Goal: Task Accomplishment & Management: Complete application form

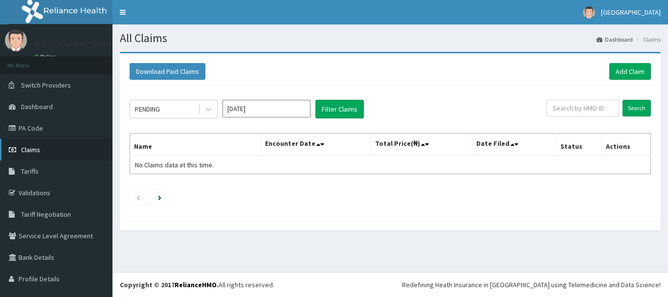
click at [37, 153] on span "Claims" at bounding box center [30, 149] width 19 height 9
click at [569, 110] on input "text" at bounding box center [582, 108] width 73 height 17
type input "ENP/11190/A"
click at [626, 107] on input "Search" at bounding box center [636, 108] width 28 height 17
click at [630, 109] on input "Search" at bounding box center [636, 108] width 28 height 17
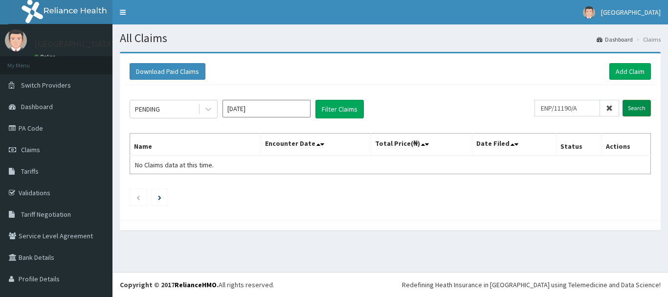
click at [630, 108] on input "Search" at bounding box center [636, 108] width 28 height 17
click at [526, 104] on div "PENDING Oct 2025 Filter Claims" at bounding box center [332, 109] width 405 height 19
drag, startPoint x: 189, startPoint y: 127, endPoint x: 184, endPoint y: 118, distance: 9.9
click at [184, 118] on div "PENDING Oct 2025 Filter Claims ENP/11190/A Search Name Encounter Date Total Pri…" at bounding box center [390, 150] width 531 height 130
click at [42, 152] on link "Claims" at bounding box center [56, 150] width 112 height 22
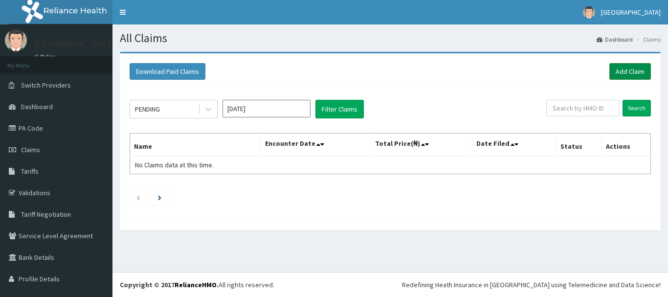
click at [631, 70] on link "Add Claim" at bounding box center [630, 71] width 42 height 17
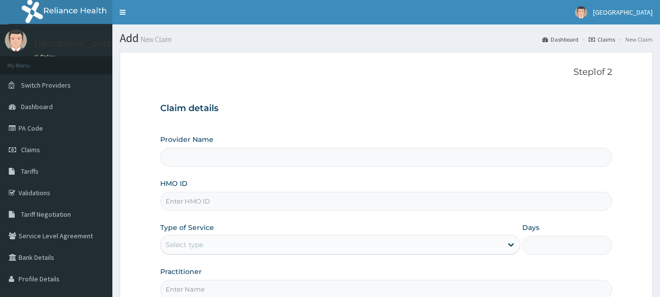
click at [191, 202] on input "HMO ID" at bounding box center [386, 201] width 453 height 19
type input "[GEOGRAPHIC_DATA]"
type input "ENP/11190/A"
click at [216, 234] on div "Type of Service Select type" at bounding box center [340, 238] width 360 height 32
click at [509, 243] on icon at bounding box center [511, 244] width 10 height 10
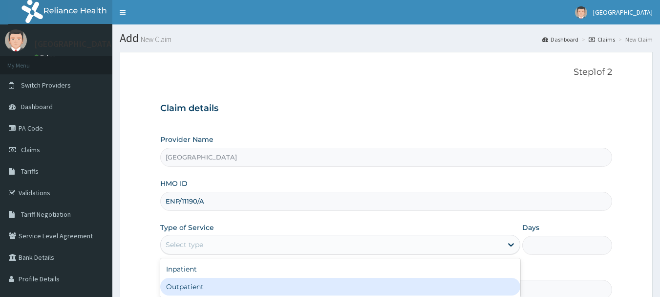
click at [371, 284] on div "Outpatient" at bounding box center [340, 287] width 360 height 18
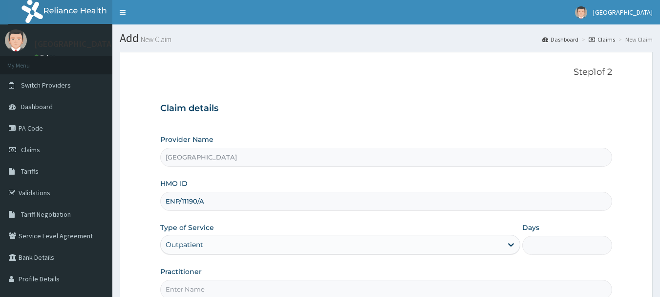
type input "1"
click at [631, 41] on li "New Claim" at bounding box center [634, 39] width 37 height 8
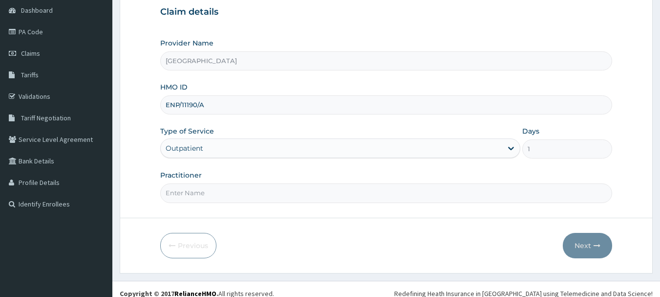
scroll to position [98, 0]
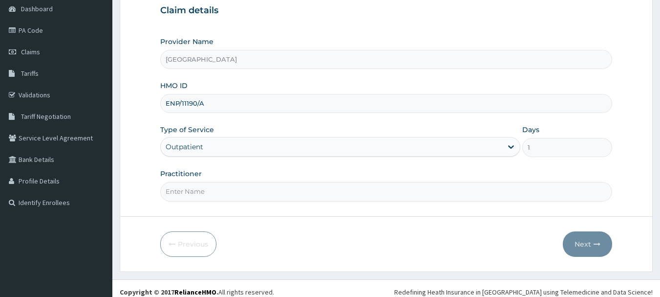
click at [192, 193] on input "Practitioner" at bounding box center [386, 191] width 453 height 19
type input "Dr. A.A AMAO"
click at [582, 247] on button "Next" at bounding box center [587, 243] width 49 height 25
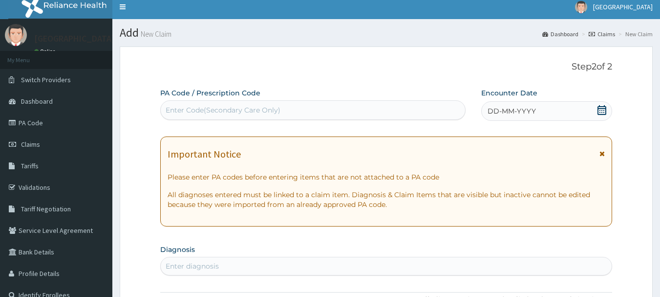
scroll to position [0, 0]
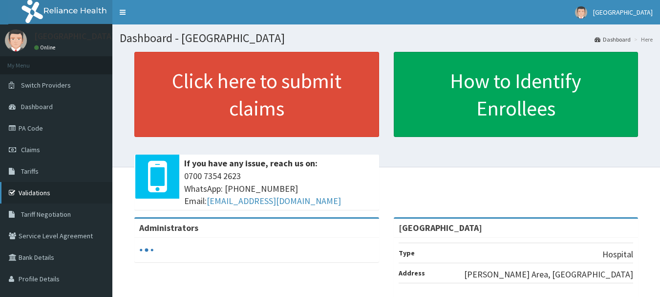
click at [39, 196] on link "Validations" at bounding box center [56, 193] width 112 height 22
